Goal: Use online tool/utility: Utilize a website feature to perform a specific function

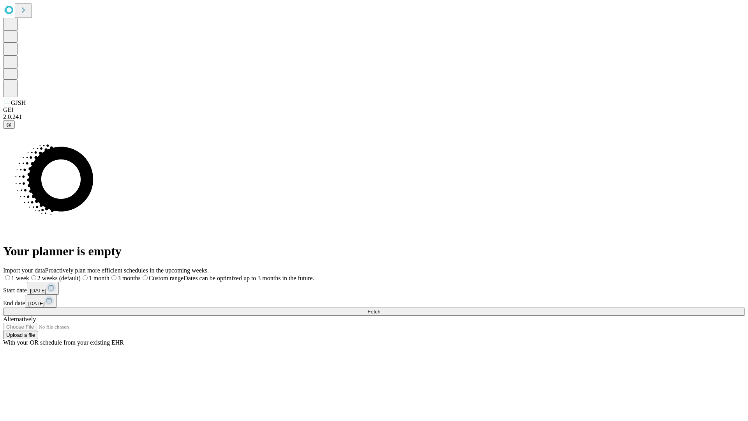
click at [380, 309] on span "Fetch" at bounding box center [374, 312] width 13 height 6
